Goal: Use online tool/utility: Utilize a website feature to perform a specific function

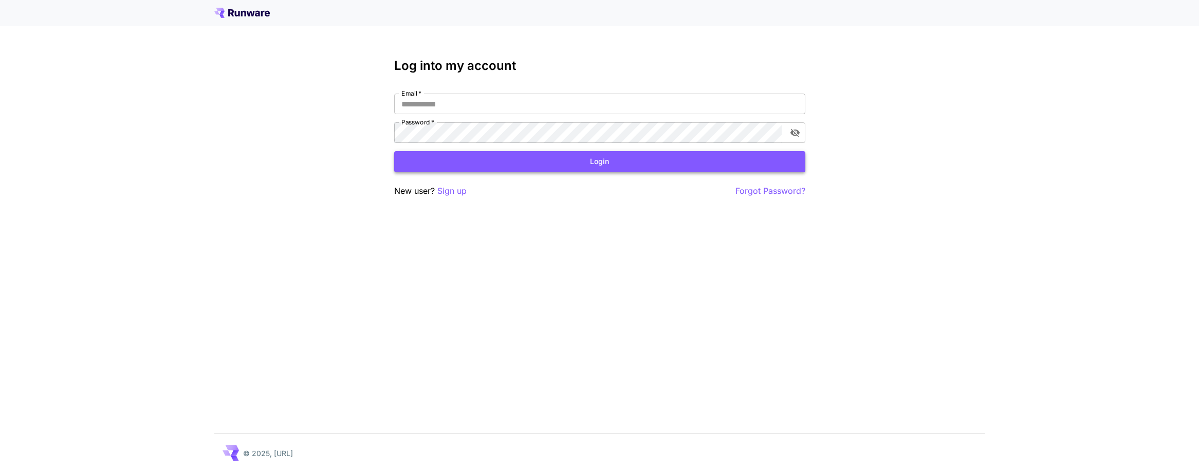
type input "**********"
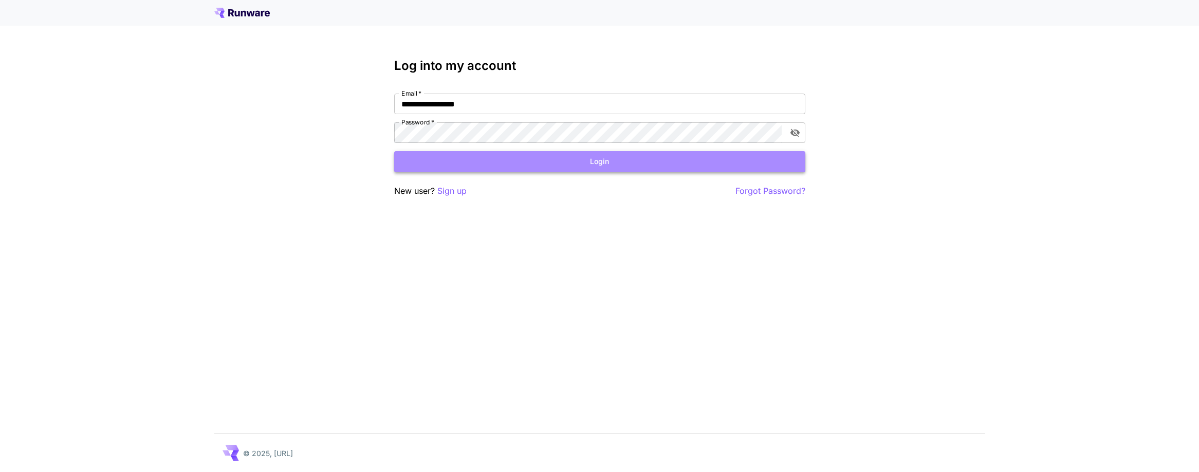
click at [616, 159] on button "Login" at bounding box center [599, 161] width 411 height 21
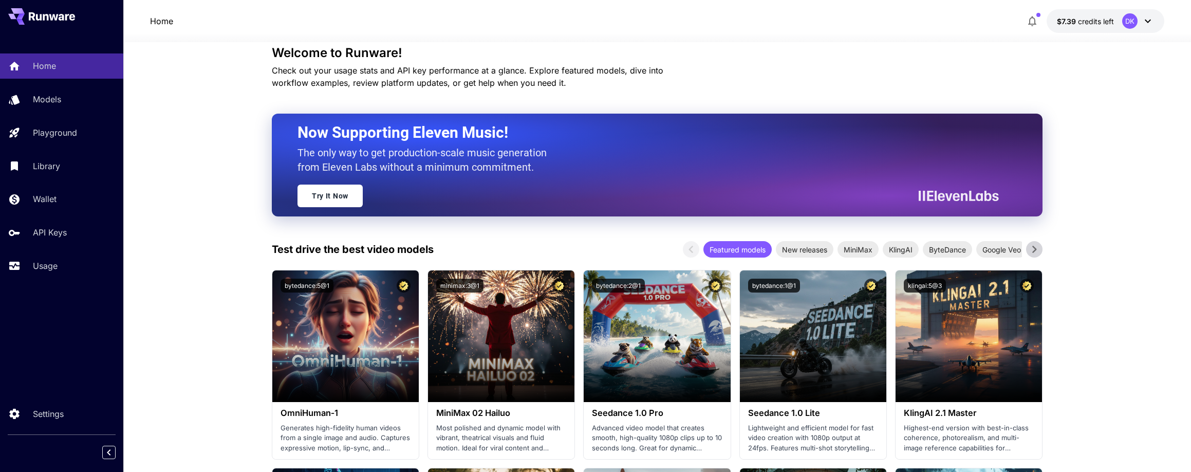
scroll to position [68, 0]
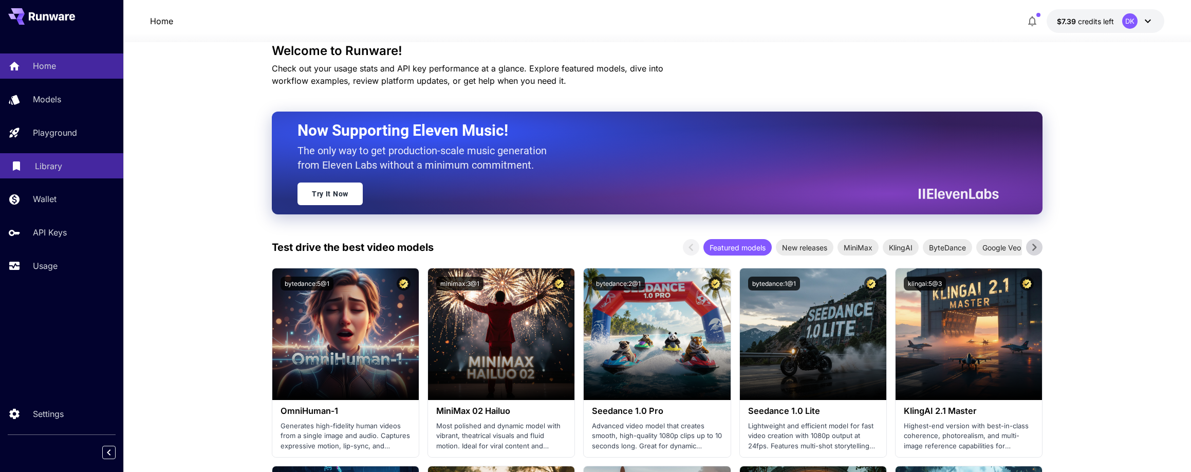
click at [48, 165] on p "Library" at bounding box center [48, 166] width 27 height 12
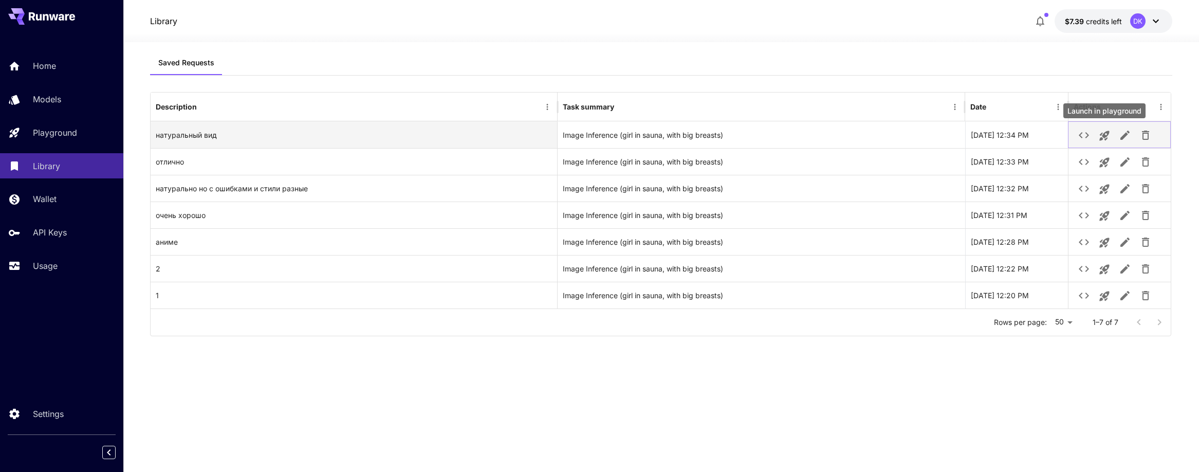
click at [1111, 138] on button "Launch in playground" at bounding box center [1104, 135] width 21 height 21
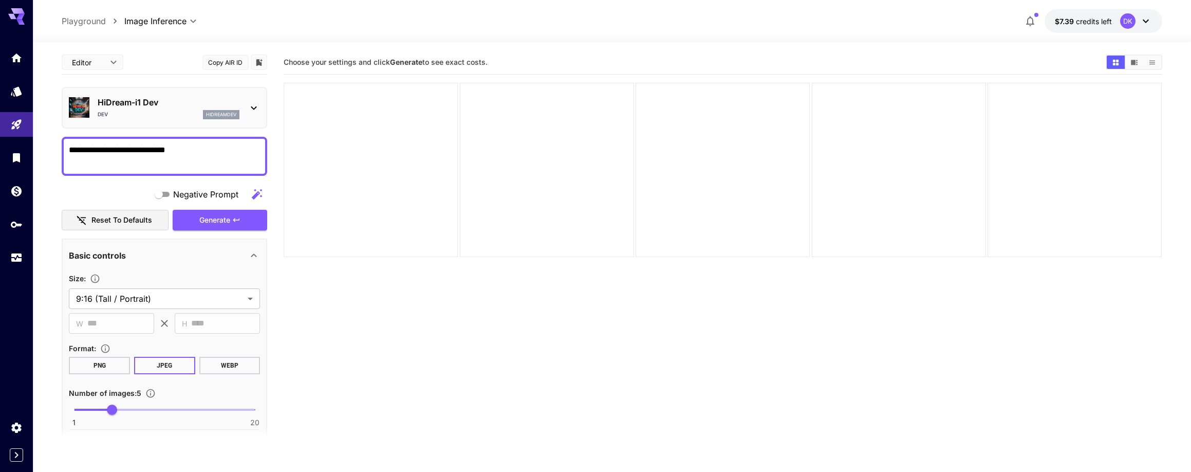
drag, startPoint x: 195, startPoint y: 150, endPoint x: -66, endPoint y: 140, distance: 261.8
click at [0, 140] on html "**********" at bounding box center [595, 276] width 1191 height 553
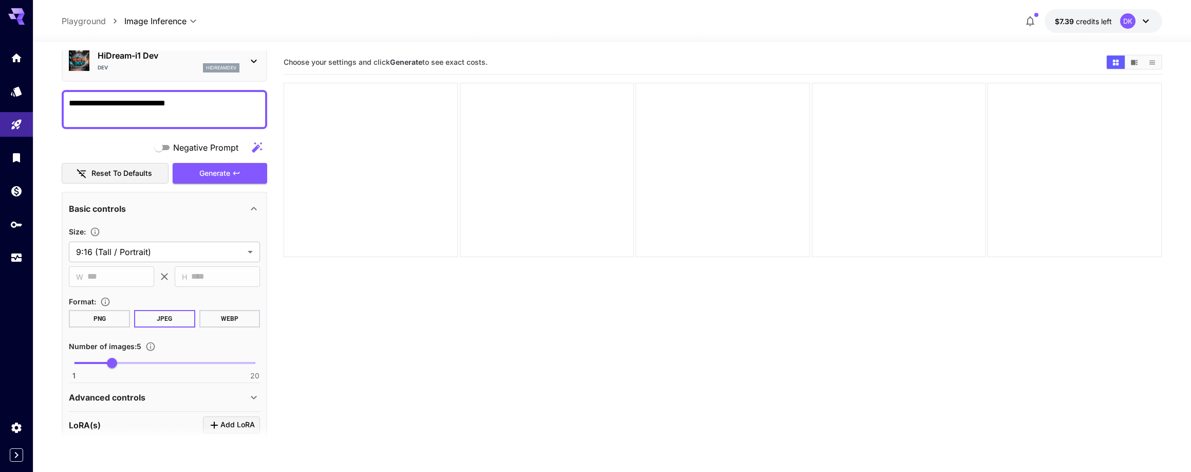
scroll to position [17, 0]
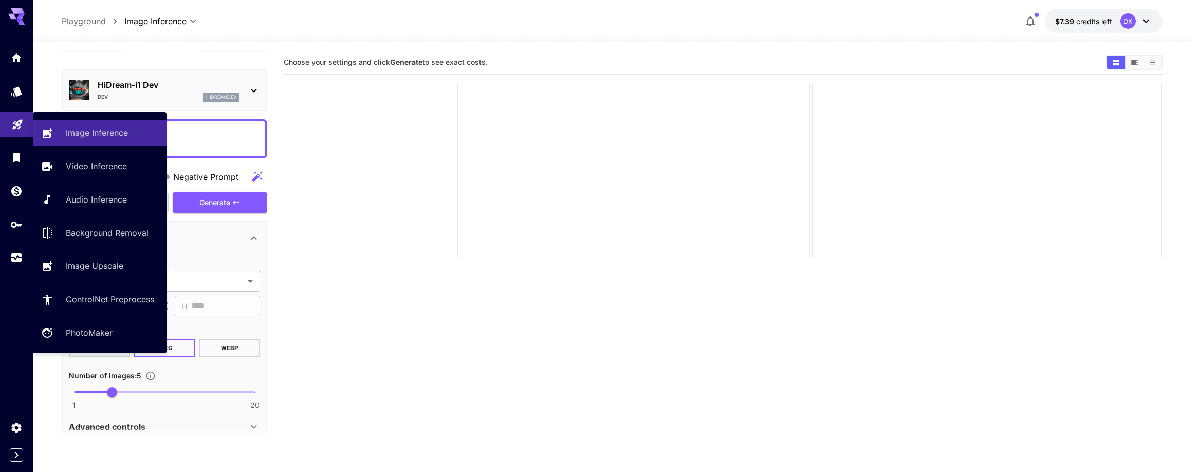
click at [12, 123] on icon "Playground" at bounding box center [17, 121] width 12 height 12
click at [105, 135] on p "Image Inference" at bounding box center [99, 132] width 62 height 12
click at [113, 232] on p "Background Removal" at bounding box center [109, 233] width 83 height 12
type input "**********"
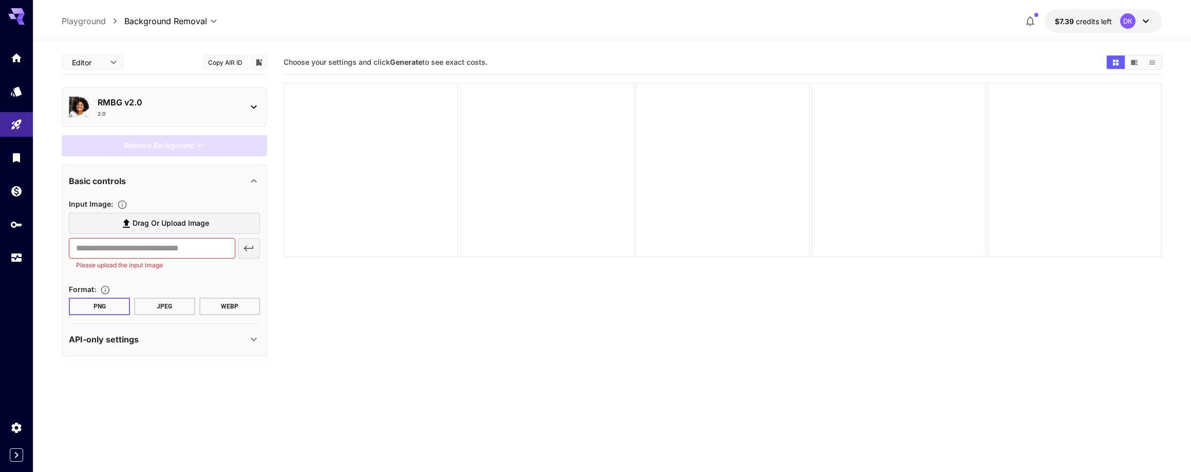
click at [210, 229] on label "Drag or upload image" at bounding box center [164, 223] width 191 height 21
click at [0, 0] on input "Drag or upload image" at bounding box center [0, 0] width 0 height 0
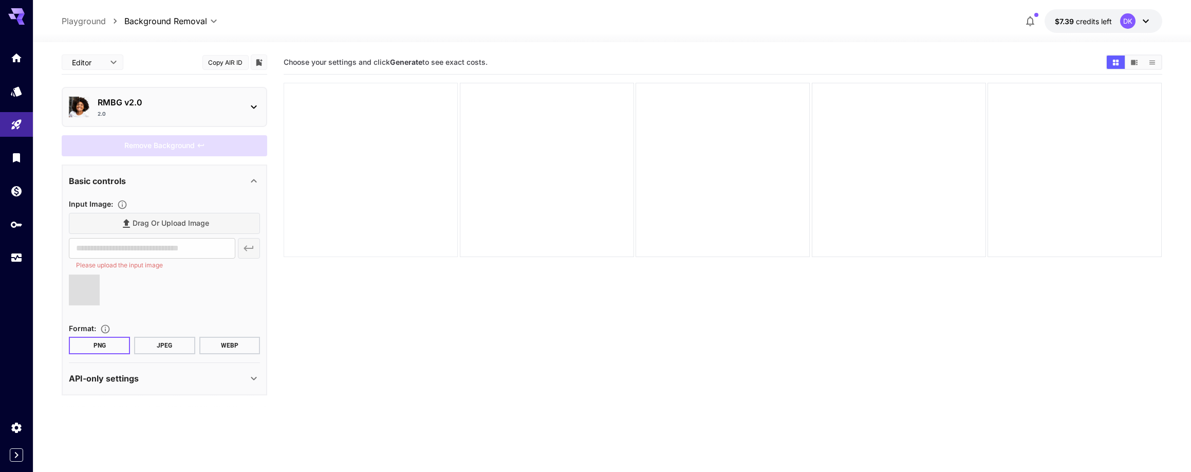
type input "**********"
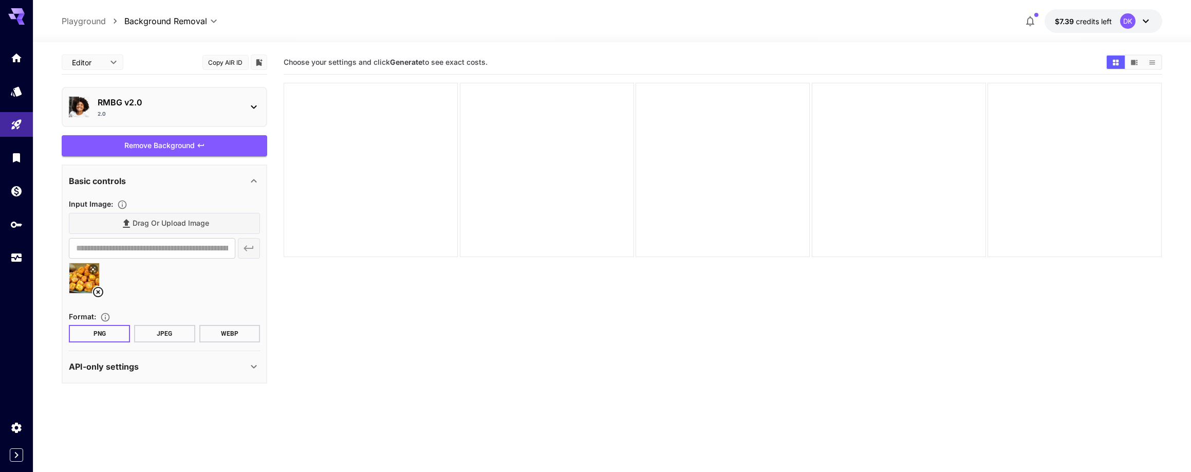
click at [164, 330] on button "JPEG" at bounding box center [164, 333] width 61 height 17
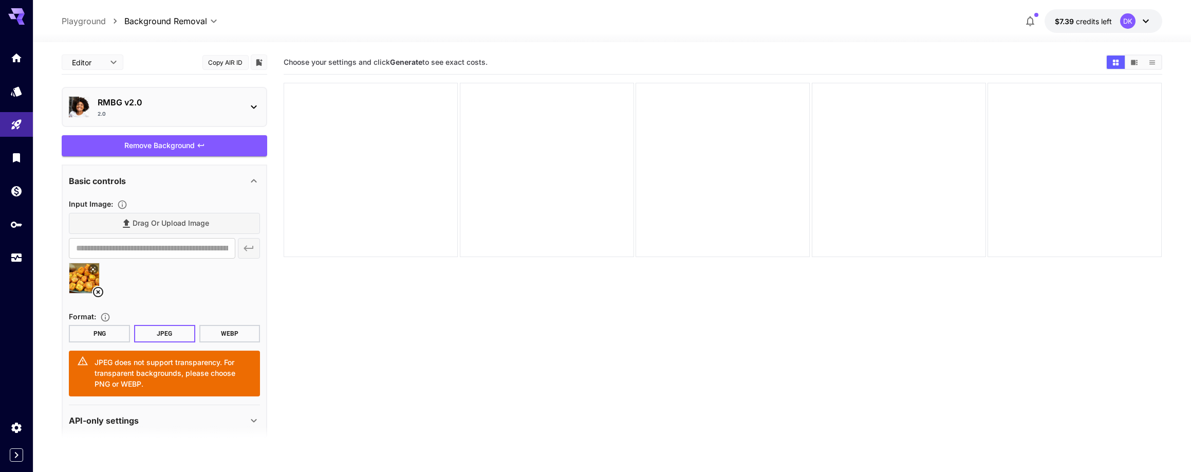
click at [111, 331] on button "PNG" at bounding box center [99, 333] width 61 height 17
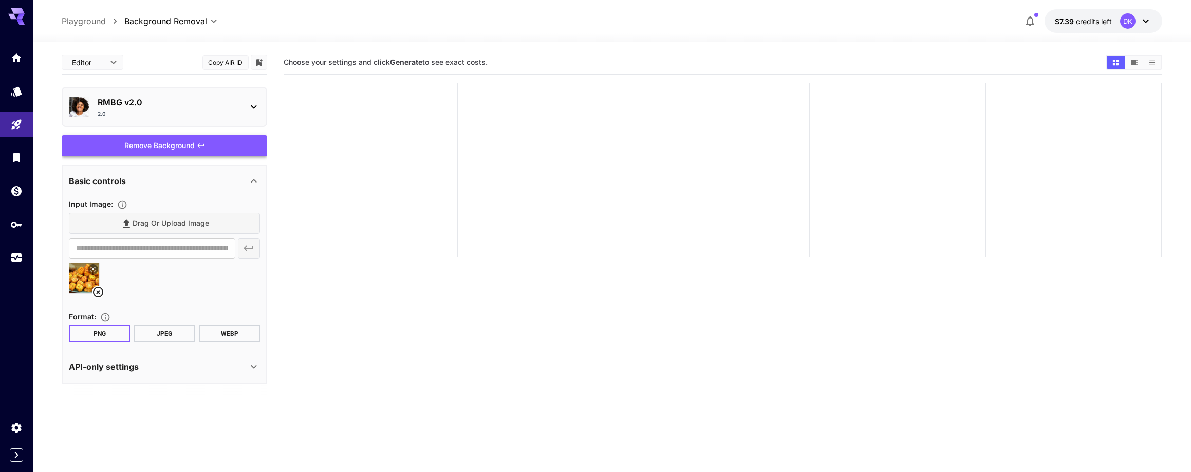
click at [194, 145] on div "Remove Background" at bounding box center [165, 145] width 206 height 21
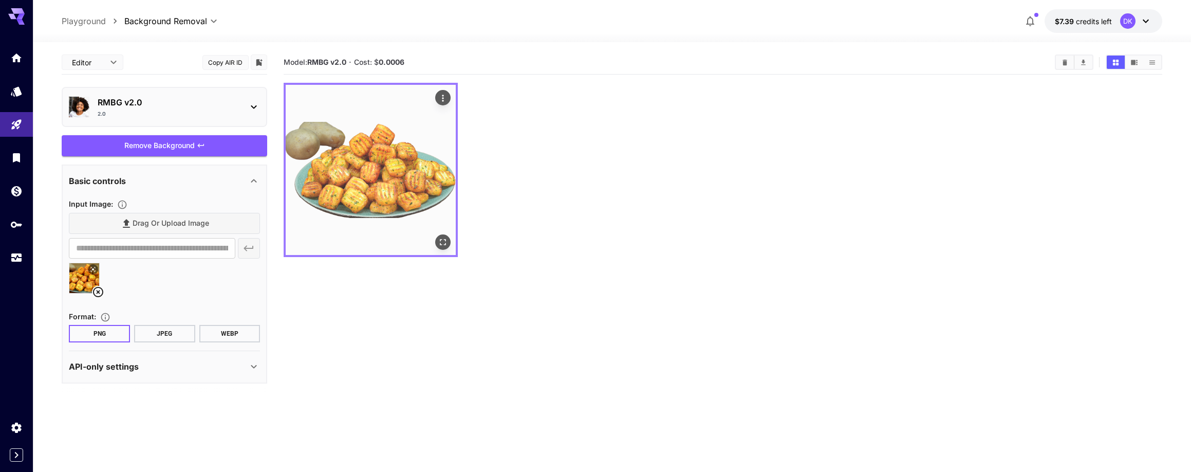
click at [393, 159] on img at bounding box center [371, 170] width 170 height 170
click at [391, 146] on img at bounding box center [371, 170] width 170 height 170
click at [447, 239] on icon "Open in fullscreen" at bounding box center [443, 242] width 10 height 10
click at [377, 157] on img at bounding box center [371, 170] width 170 height 170
